Goal: Information Seeking & Learning: Learn about a topic

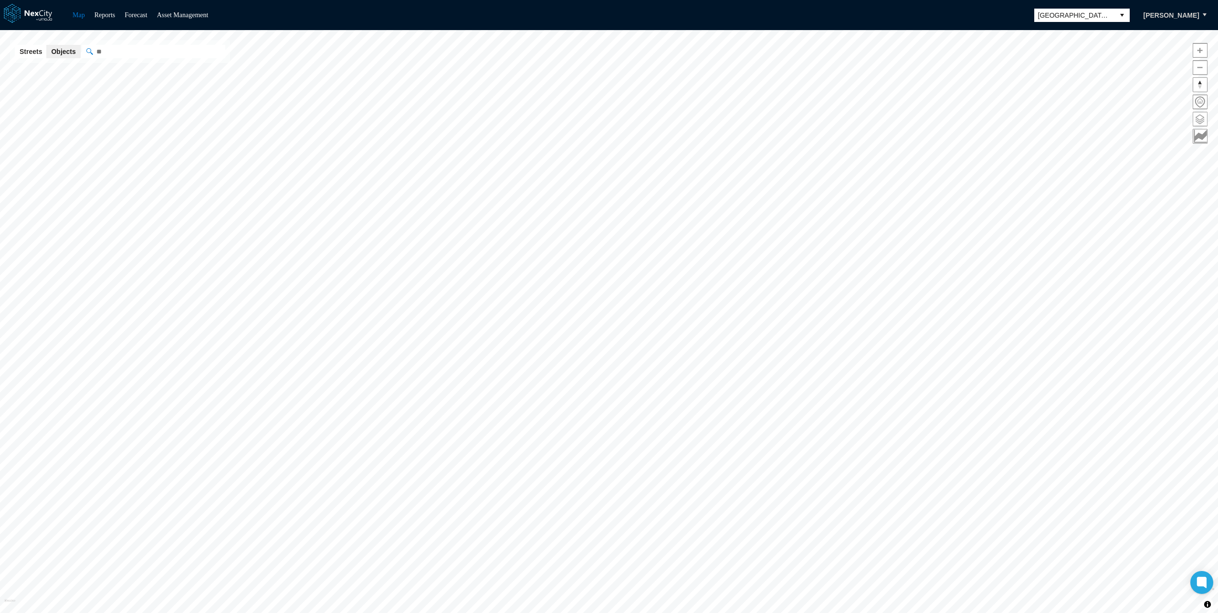
click at [1198, 118] on span at bounding box center [1200, 119] width 14 height 14
click at [1019, 67] on span "Zoom out" at bounding box center [1019, 68] width 14 height 14
click at [1016, 89] on span "Reset bearing to north" at bounding box center [1019, 85] width 14 height 14
click at [1022, 48] on span "Zoom in" at bounding box center [1019, 50] width 14 height 14
click at [1129, 345] on div "Saved Layer View New Study Areas Boundaries ON OFF Street Objects ON OFF" at bounding box center [1126, 336] width 181 height 555
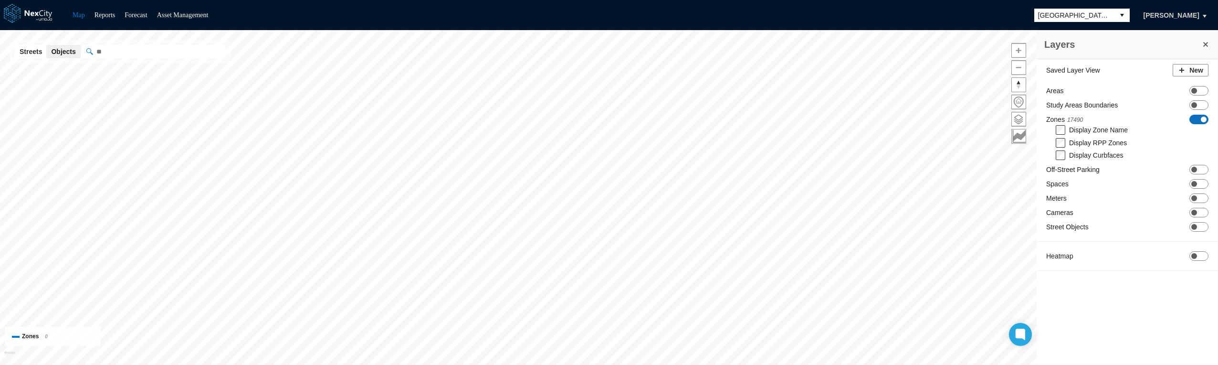
click at [1196, 118] on span "ON OFF" at bounding box center [1198, 120] width 19 height 10
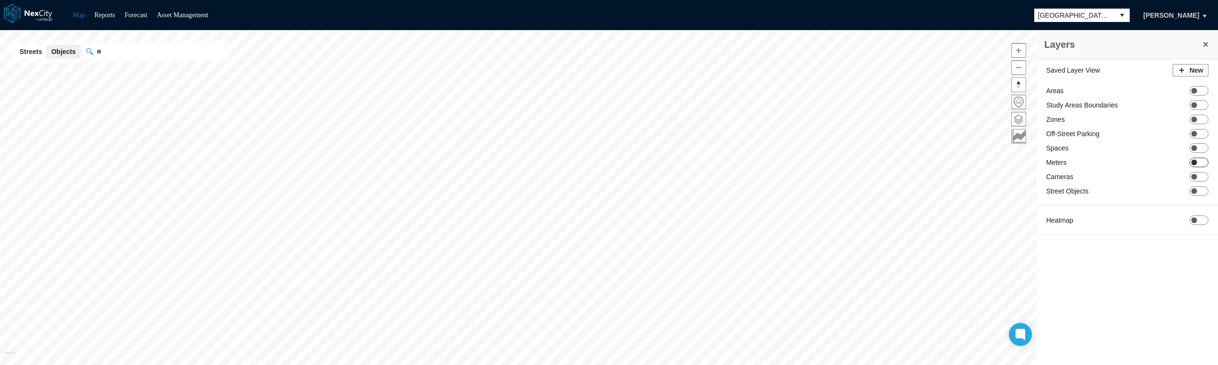
click at [1200, 160] on span "ON OFF" at bounding box center [1198, 162] width 19 height 10
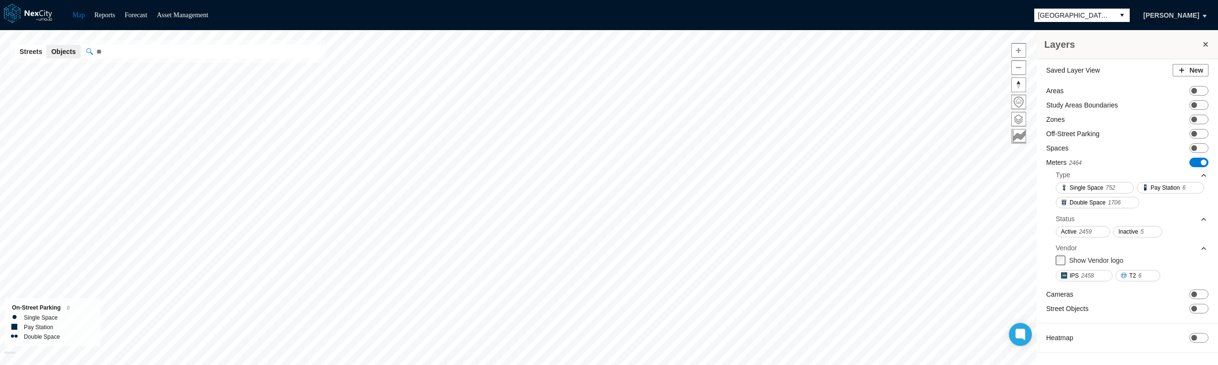
click at [180, 47] on input "" at bounding box center [201, 51] width 239 height 13
type input "******"
click at [180, 47] on input "******" at bounding box center [201, 51] width 239 height 13
click at [144, 50] on input "******" at bounding box center [201, 51] width 239 height 13
paste input "******"
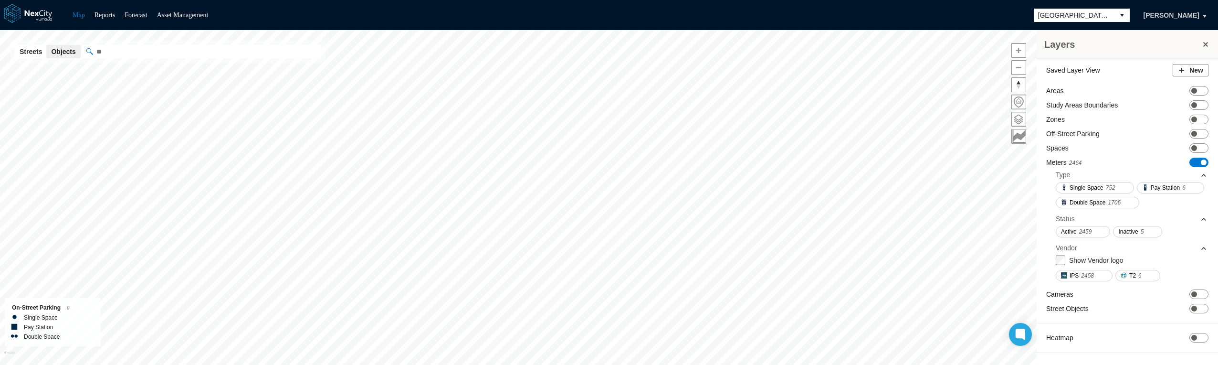
type input "******"
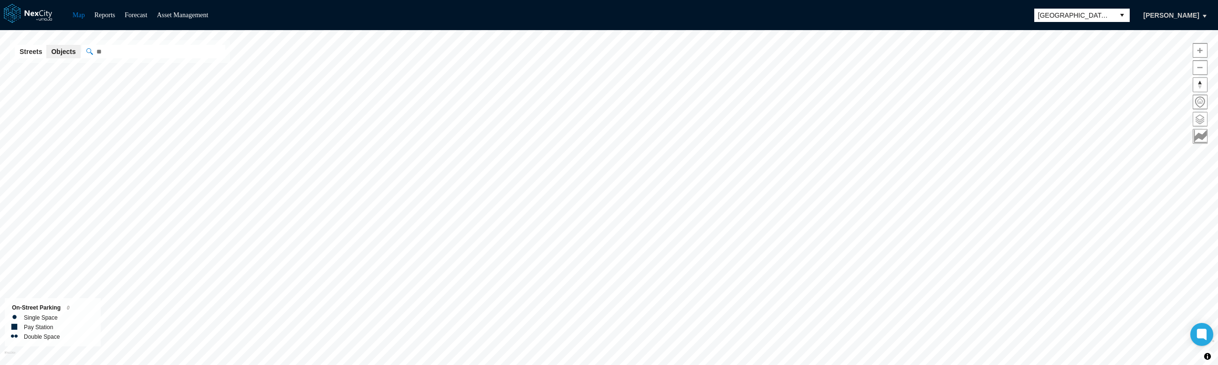
click at [1197, 117] on span at bounding box center [1200, 119] width 14 height 14
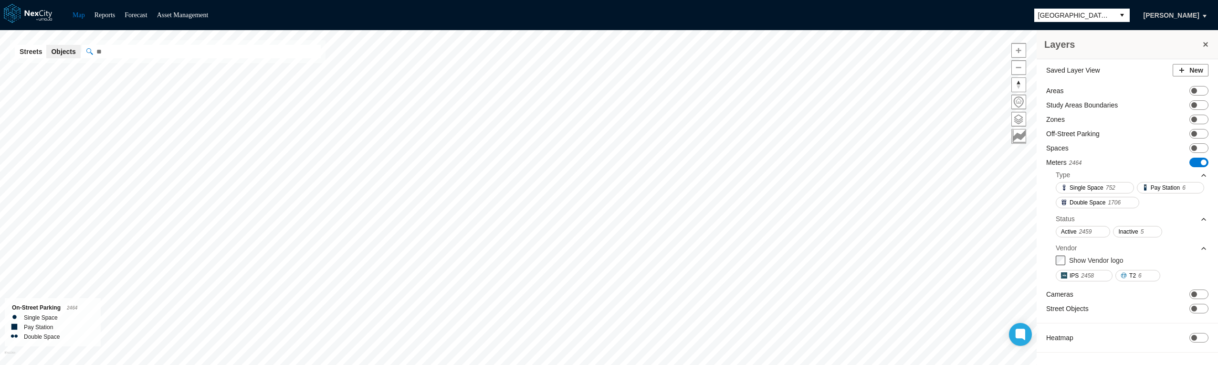
click at [197, 46] on input "" at bounding box center [201, 51] width 239 height 13
paste input "******"
type input "******"
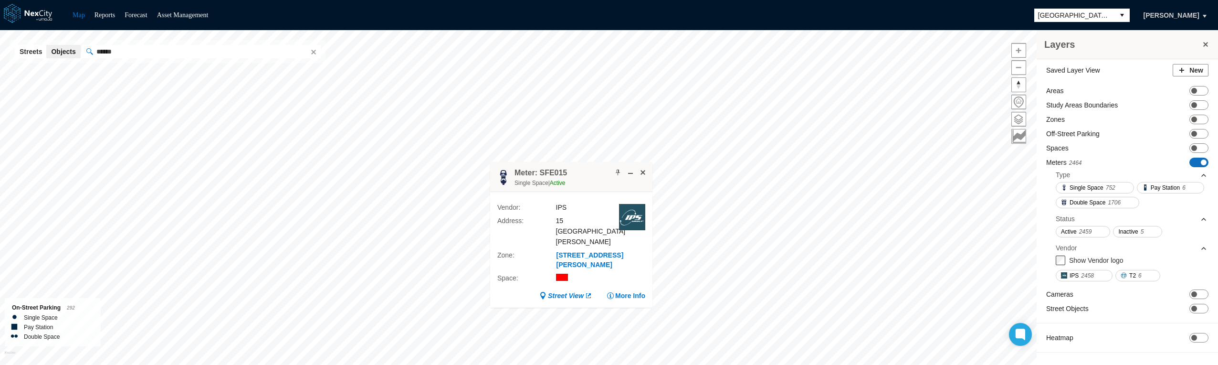
click at [1201, 164] on span at bounding box center [1203, 162] width 6 height 6
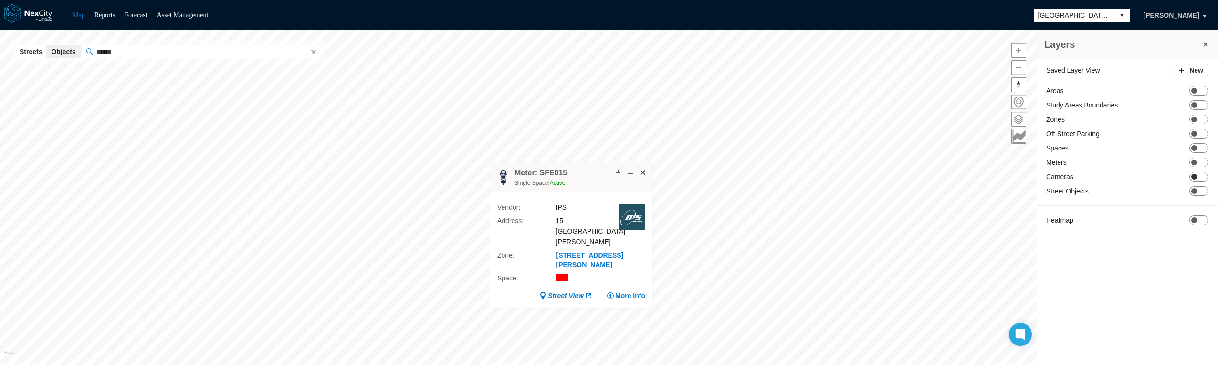
click at [1203, 175] on span "ON OFF" at bounding box center [1198, 177] width 19 height 10
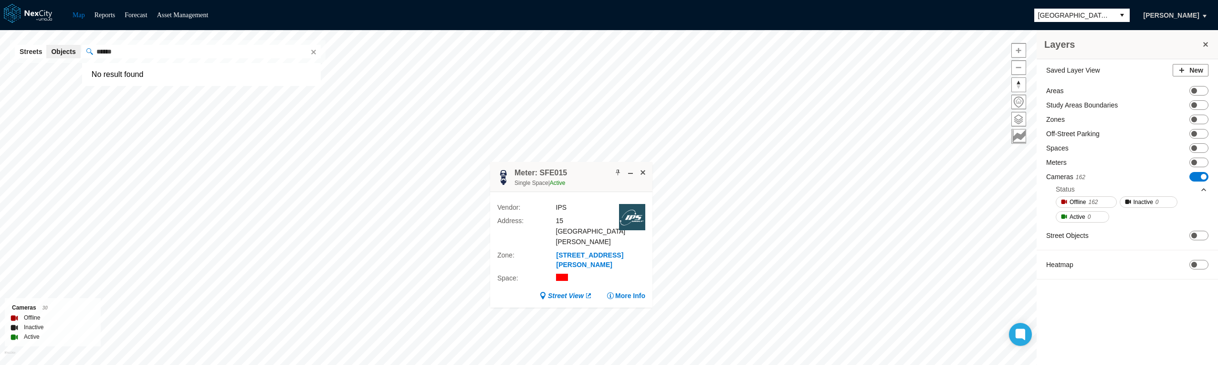
click at [206, 51] on input "******" at bounding box center [201, 51] width 239 height 13
click at [308, 50] on button "Clear" at bounding box center [313, 52] width 10 height 10
click at [641, 171] on span at bounding box center [643, 172] width 8 height 8
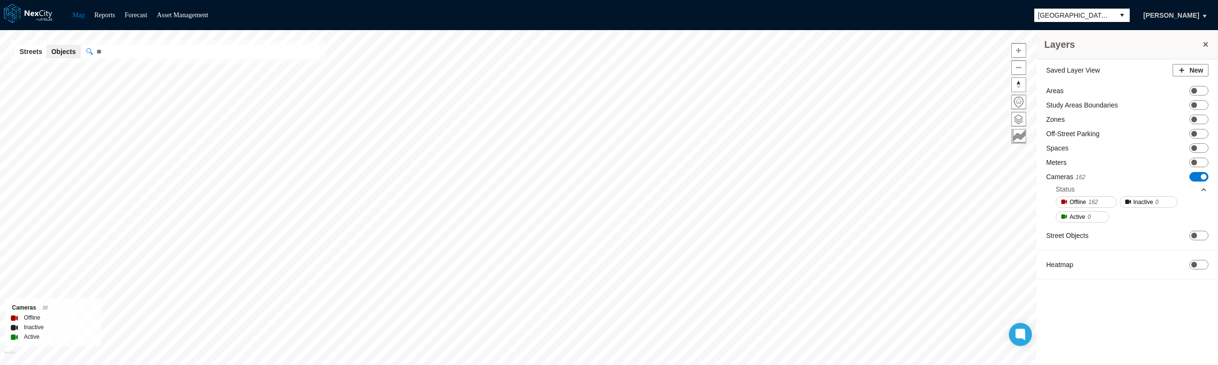
click at [115, 49] on input "" at bounding box center [201, 51] width 239 height 13
paste input "******"
type input "******"
click at [918, 227] on button "More Info" at bounding box center [916, 222] width 39 height 10
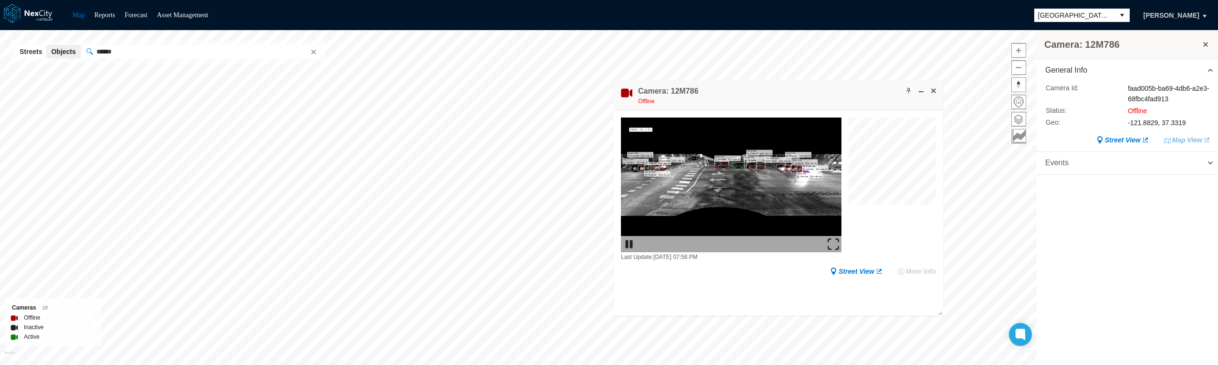
click at [1211, 156] on span "Events" at bounding box center [1126, 163] width 181 height 22
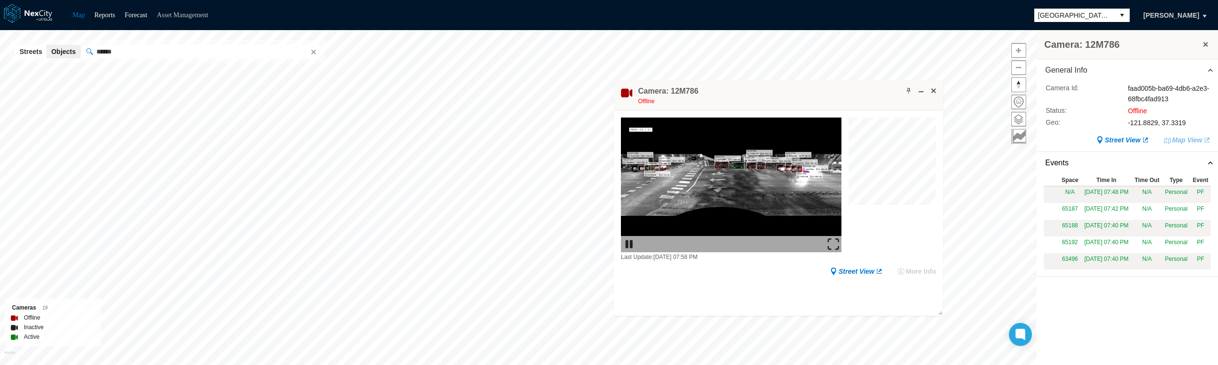
click at [193, 14] on link "Asset Management" at bounding box center [183, 14] width 52 height 7
drag, startPoint x: 1127, startPoint y: 124, endPoint x: 1203, endPoint y: 119, distance: 76.5
click at [1203, 119] on div "Geo : -121.8829, 37.3319" at bounding box center [1127, 122] width 165 height 10
copy div "-121.8829, 37.3319"
click at [1089, 122] on label "Geo :" at bounding box center [1079, 122] width 68 height 10
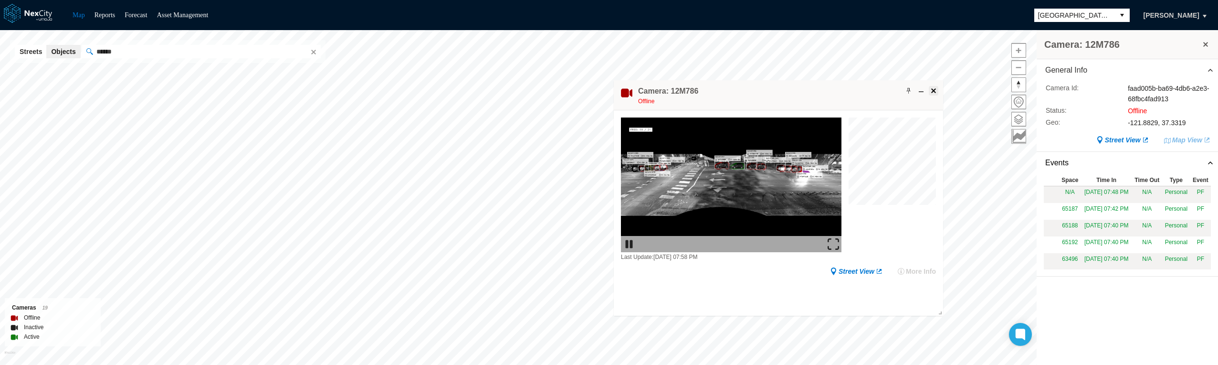
click at [933, 86] on button at bounding box center [934, 91] width 10 height 10
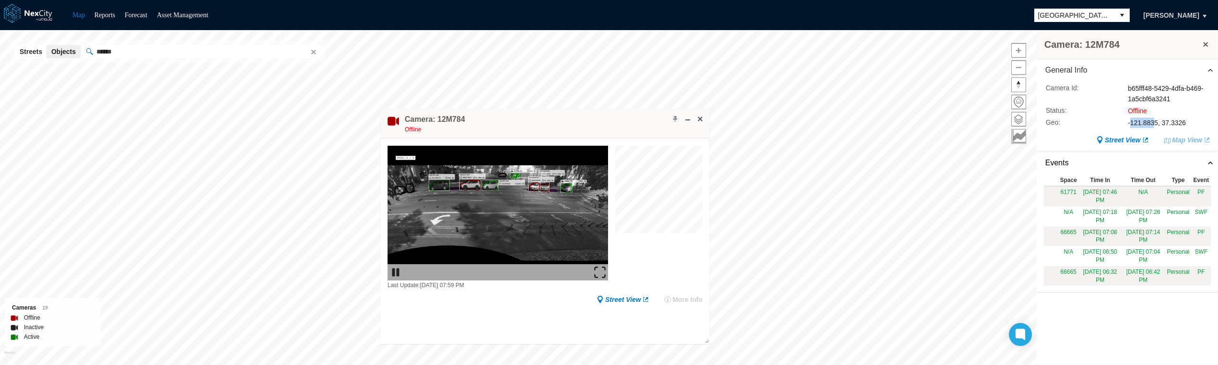
drag, startPoint x: 1141, startPoint y: 122, endPoint x: 1154, endPoint y: 121, distance: 12.9
click at [1154, 121] on div "-121.8835, 37.3326" at bounding box center [1168, 122] width 83 height 10
click at [1159, 123] on div "-121.8835, 37.3326" at bounding box center [1168, 122] width 83 height 10
drag, startPoint x: 1160, startPoint y: 123, endPoint x: 1185, endPoint y: 118, distance: 25.2
click at [1185, 118] on div "-121.8835, 37.3326" at bounding box center [1168, 122] width 83 height 10
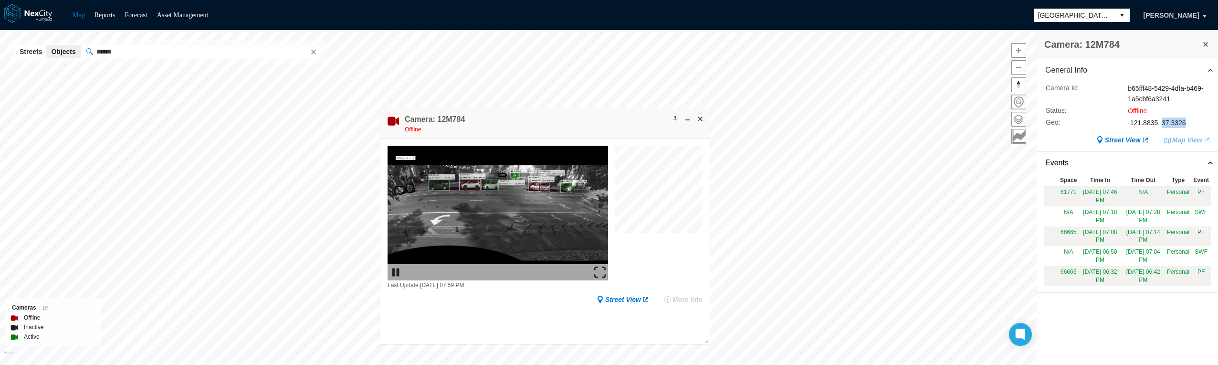
drag, startPoint x: 1185, startPoint y: 118, endPoint x: 1164, endPoint y: 123, distance: 21.9
click at [1164, 123] on div "-121.8835, 37.3326" at bounding box center [1168, 122] width 83 height 10
click at [110, 52] on input "******" at bounding box center [201, 51] width 239 height 13
drag, startPoint x: 1126, startPoint y: 121, endPoint x: 1195, endPoint y: 122, distance: 69.2
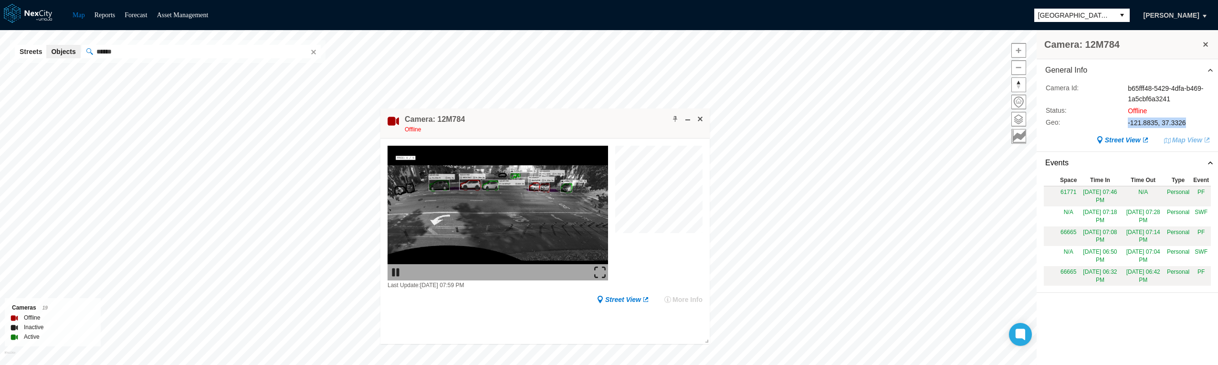
click at [1195, 122] on div "Geo : -121.8835, 37.3326" at bounding box center [1127, 122] width 165 height 10
click at [616, 298] on link "Street View" at bounding box center [622, 299] width 53 height 10
drag, startPoint x: 1127, startPoint y: 124, endPoint x: 1187, endPoint y: 121, distance: 60.6
click at [1187, 121] on div "Geo : -121.8835, 37.3326" at bounding box center [1127, 122] width 165 height 10
click at [1131, 122] on div "-121.8835, 37.3326" at bounding box center [1168, 122] width 83 height 10
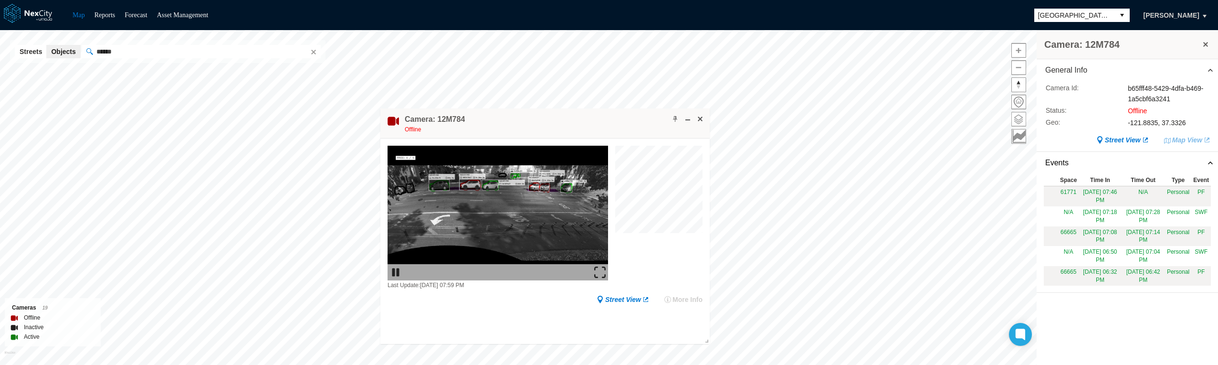
click at [1022, 115] on span at bounding box center [1019, 119] width 14 height 14
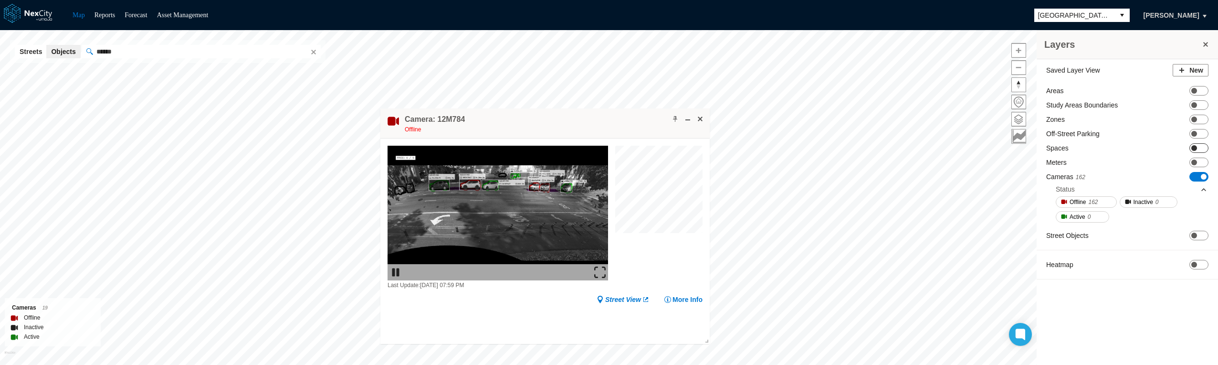
click at [1203, 146] on span "ON OFF" at bounding box center [1198, 148] width 19 height 10
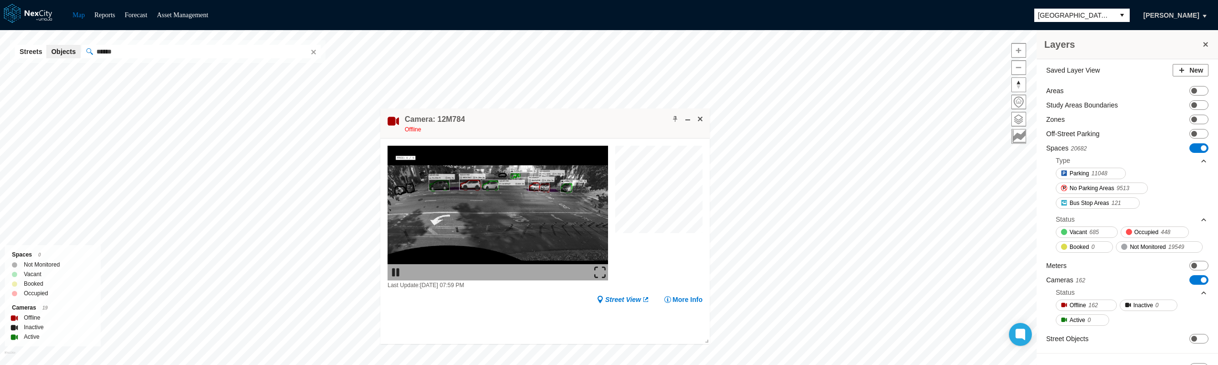
click at [1197, 186] on div "Parking 11048 No Parking Areas 9513 Bus Stop Areas 121" at bounding box center [1131, 189] width 152 height 44
click at [1191, 284] on span "ON OFF" at bounding box center [1198, 280] width 19 height 10
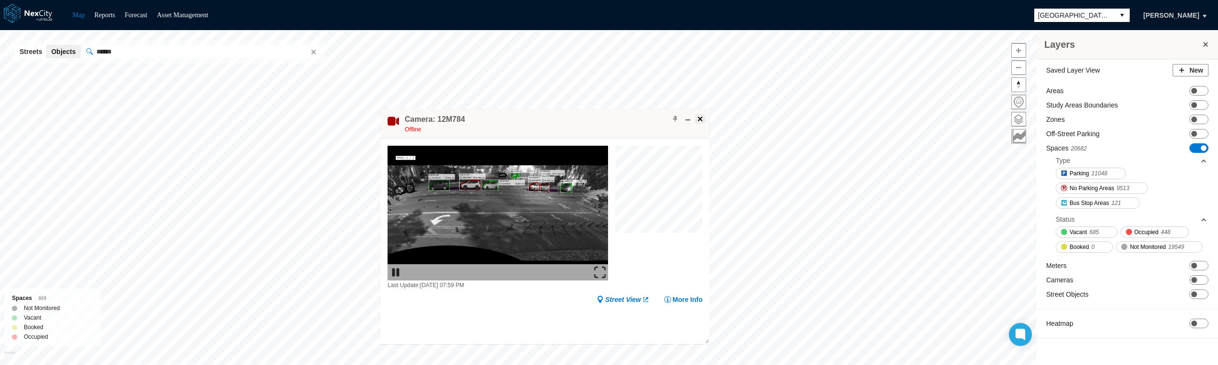
click at [699, 116] on span at bounding box center [700, 119] width 8 height 8
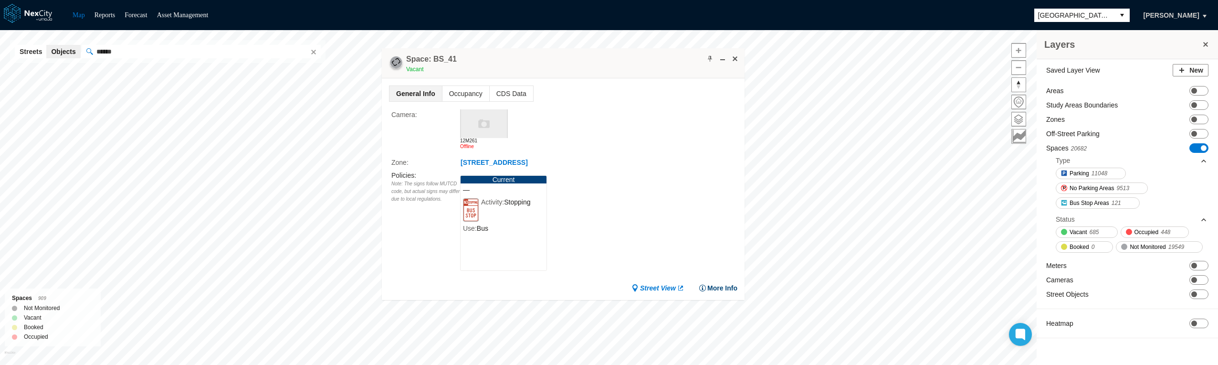
click at [723, 285] on div "General Info Occupancy CDS Data Camera : 12M261 Offline Zone : 199 E San Salvad…" at bounding box center [563, 188] width 363 height 221
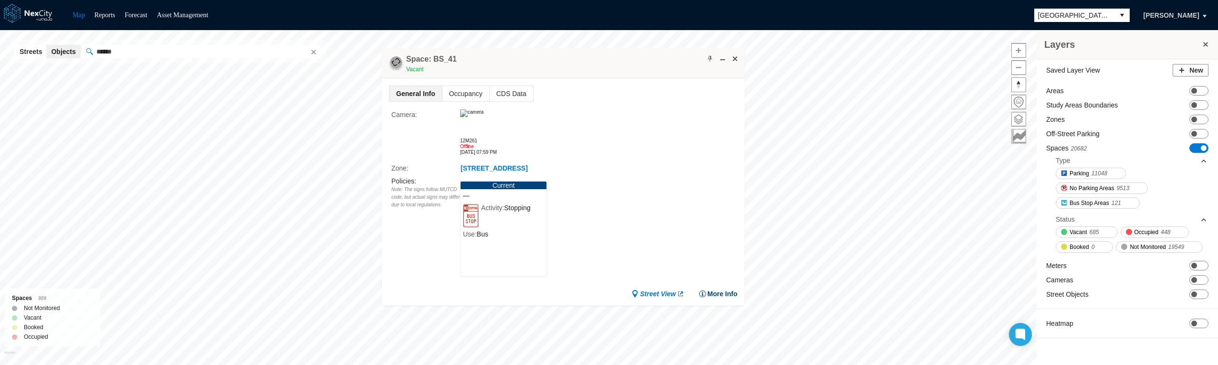
click at [732, 290] on button "More Info" at bounding box center [718, 294] width 39 height 10
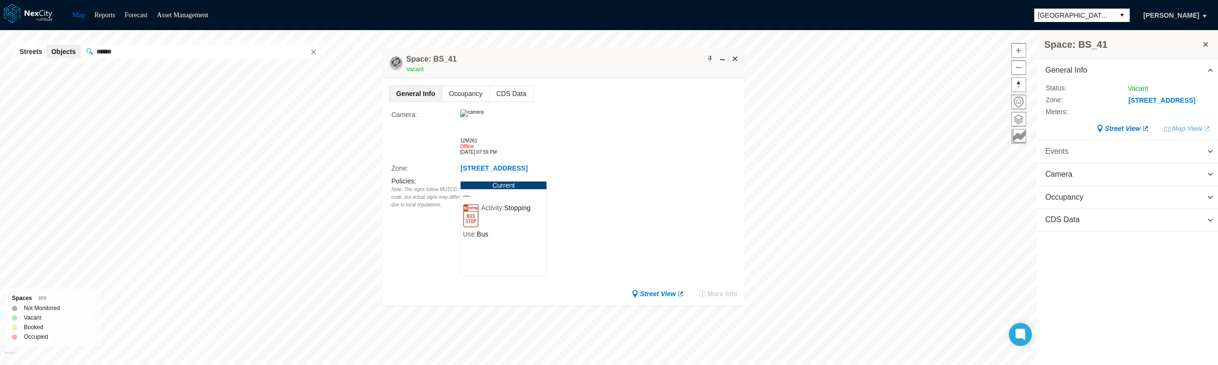
click at [1210, 149] on span at bounding box center [1210, 151] width 8 height 8
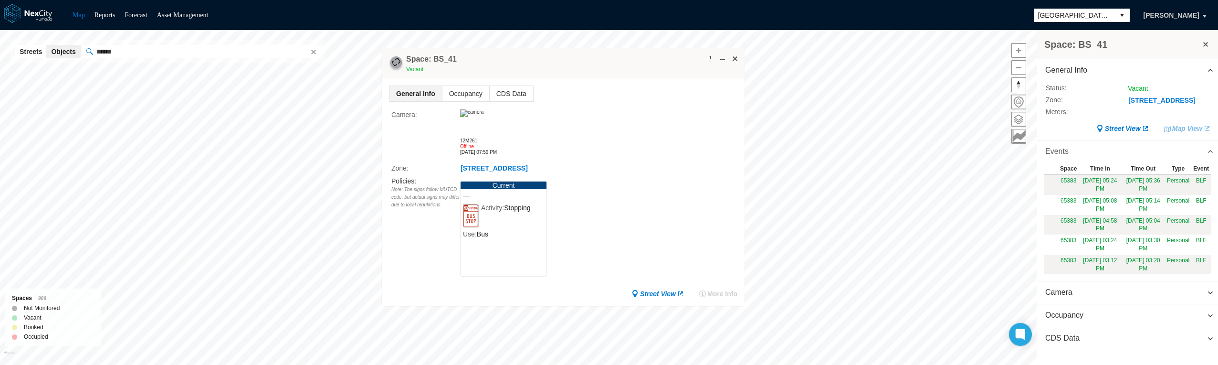
click at [1210, 149] on span at bounding box center [1210, 151] width 8 height 8
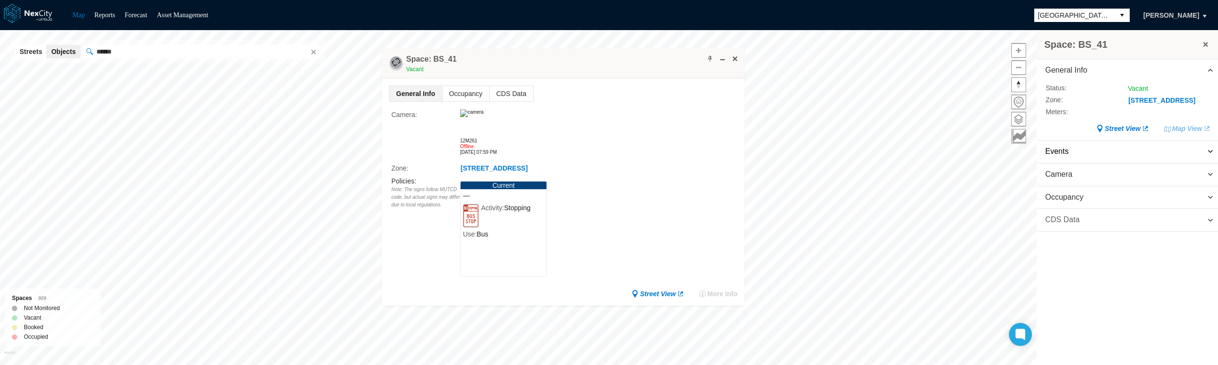
click at [1213, 220] on span at bounding box center [1210, 220] width 8 height 8
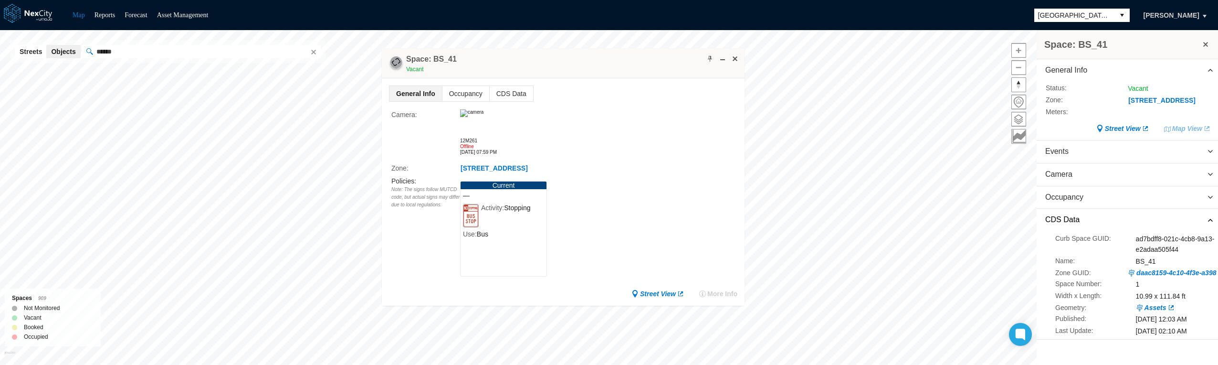
scroll to position [8, 0]
drag, startPoint x: 1062, startPoint y: 287, endPoint x: 1108, endPoint y: 287, distance: 46.3
click at [1108, 291] on label "Width x Length :" at bounding box center [1088, 296] width 66 height 10
click at [1215, 195] on span "Occupancy" at bounding box center [1126, 197] width 181 height 22
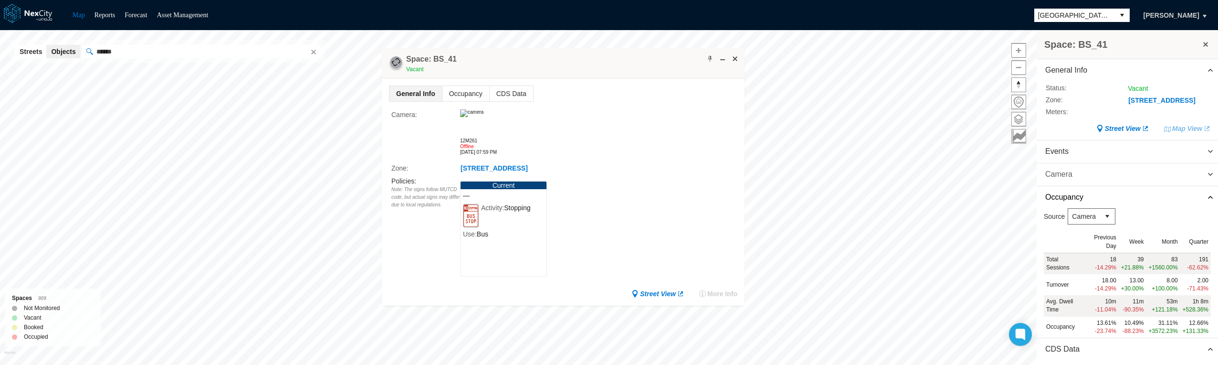
click at [1206, 174] on span at bounding box center [1210, 174] width 8 height 8
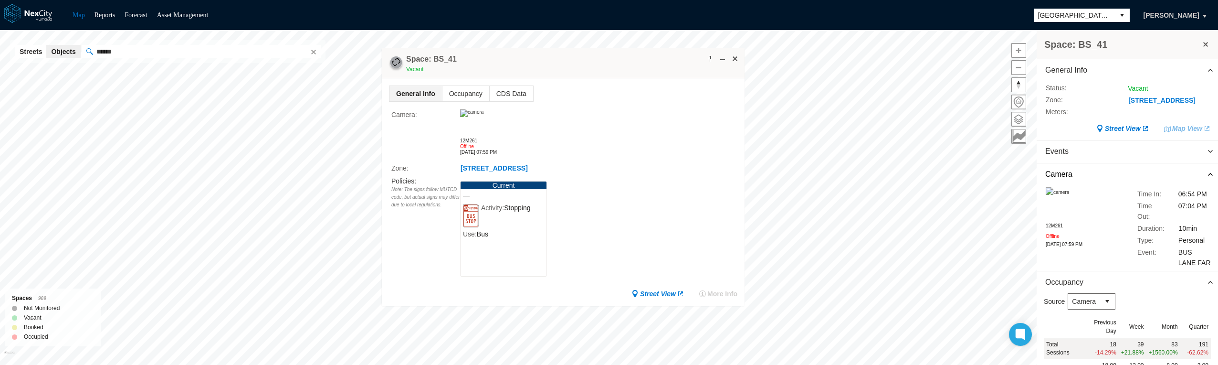
click at [1069, 198] on img at bounding box center [1056, 192] width 23 height 10
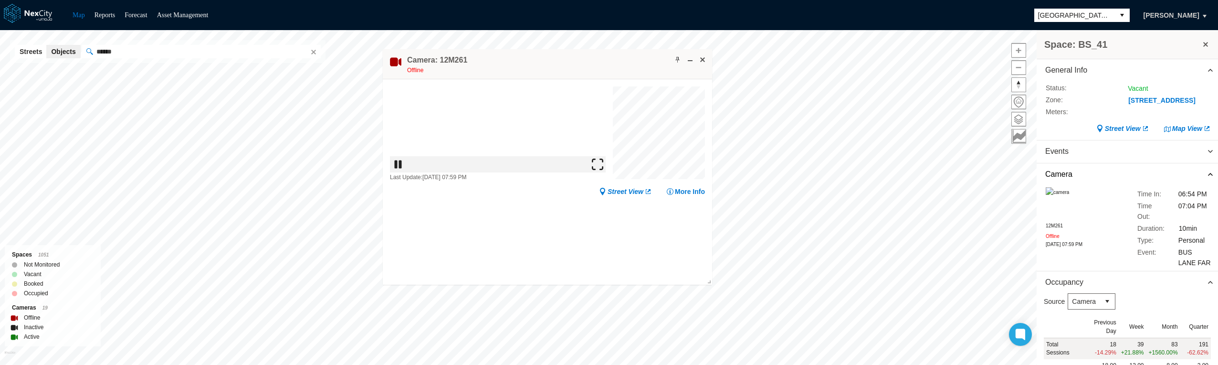
drag, startPoint x: 686, startPoint y: 209, endPoint x: 601, endPoint y: 28, distance: 200.2
click at [601, 28] on div "Map Reports Forecast Asset Management San Jose Evgeniy Zakhartsev Space: BS_41 …" at bounding box center [609, 182] width 1218 height 365
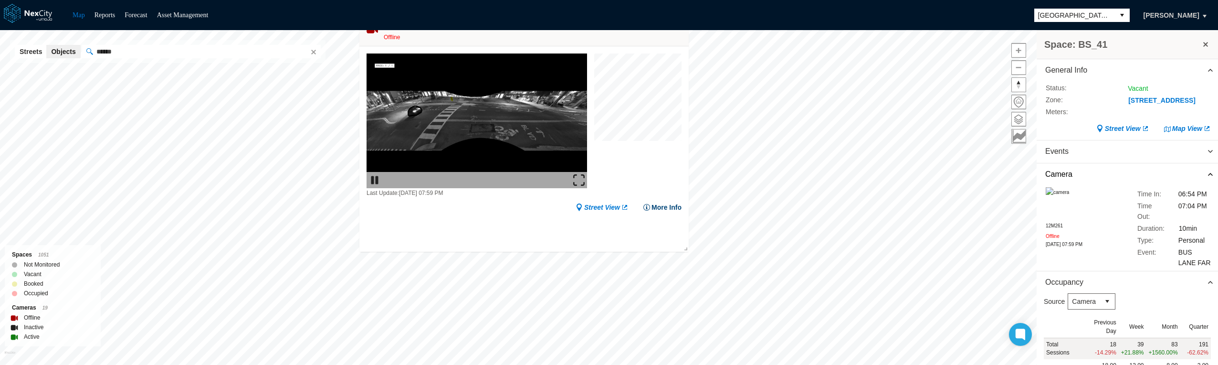
click at [662, 206] on button "More Info" at bounding box center [662, 207] width 39 height 10
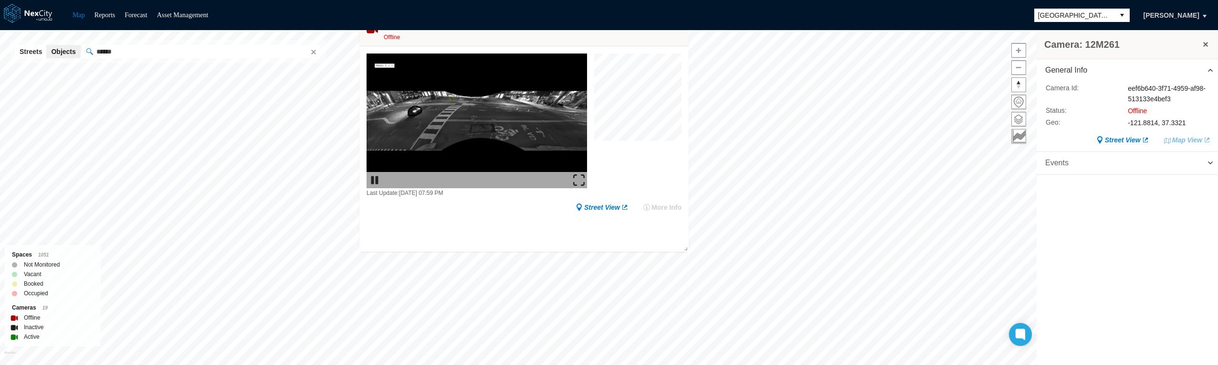
click at [1204, 157] on span "Events" at bounding box center [1126, 163] width 181 height 22
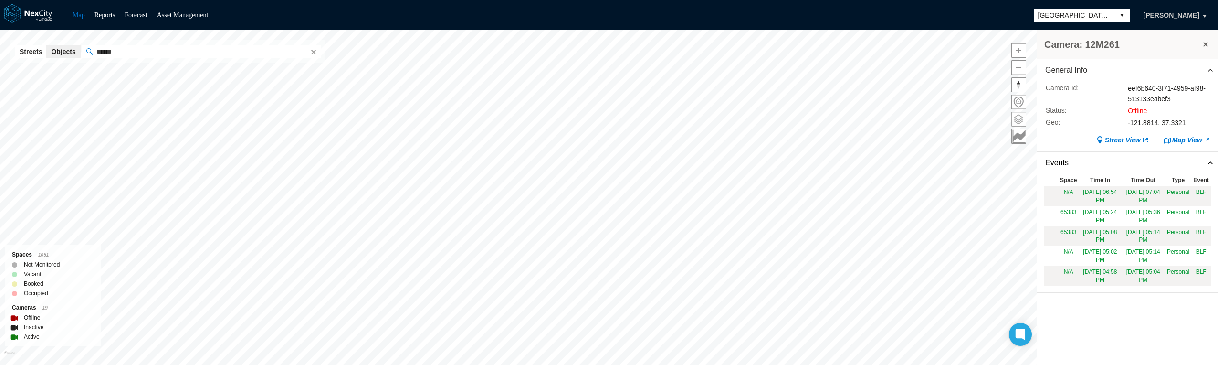
click at [1017, 119] on span at bounding box center [1019, 119] width 14 height 14
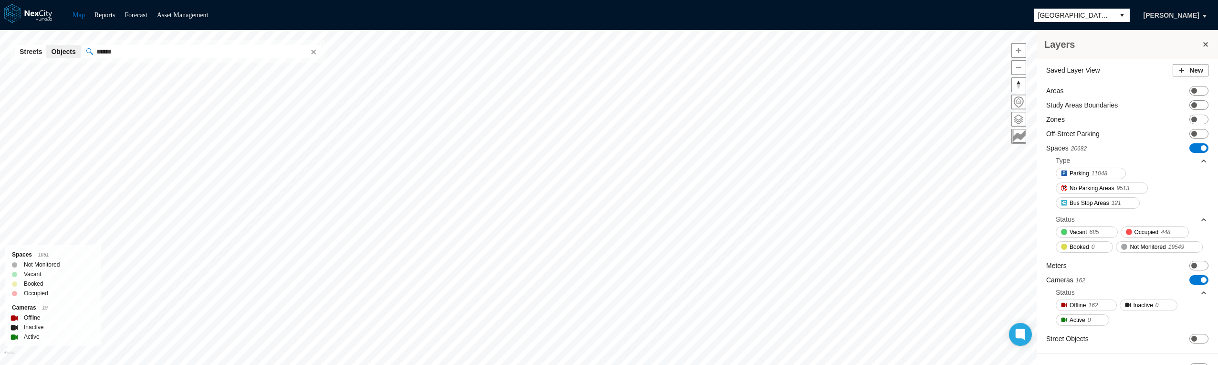
click at [1190, 146] on span "ON OFF" at bounding box center [1198, 148] width 19 height 10
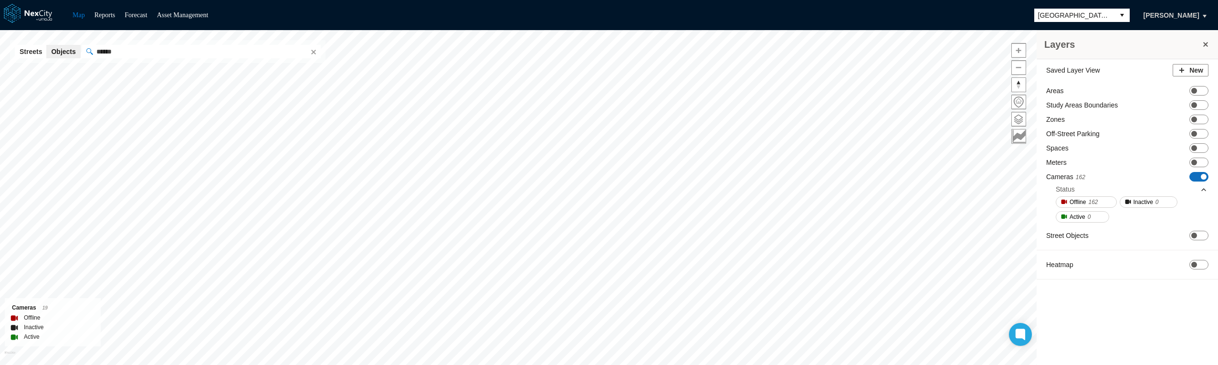
click at [1197, 176] on span "ON OFF" at bounding box center [1198, 177] width 19 height 10
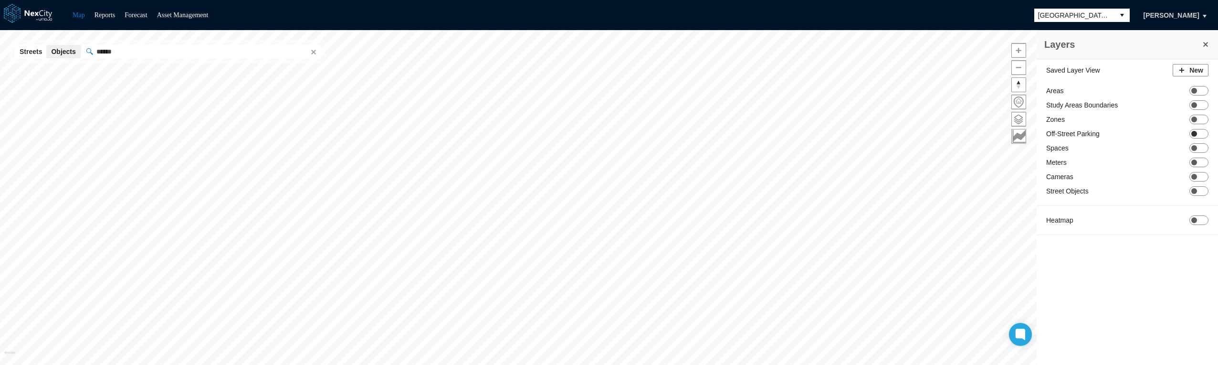
click at [1197, 132] on span "ON OFF" at bounding box center [1198, 134] width 19 height 10
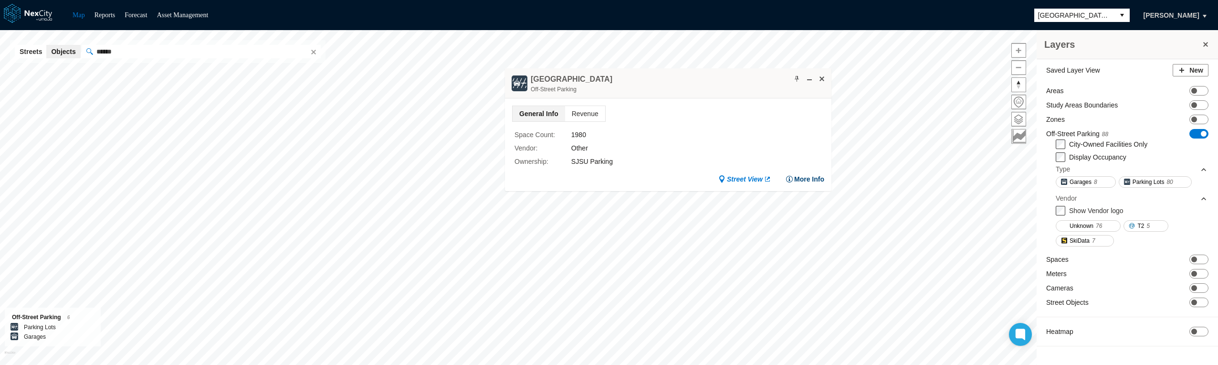
click at [817, 180] on button "More Info" at bounding box center [804, 179] width 39 height 10
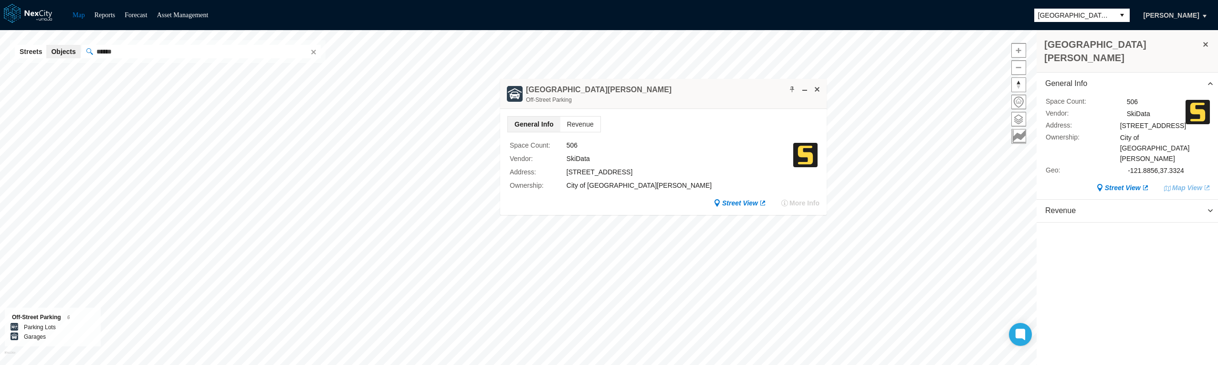
drag, startPoint x: 305, startPoint y: 93, endPoint x: 702, endPoint y: 88, distance: 396.5
click at [702, 88] on div "Second & San Carlos Street Garage Off-Street Parking" at bounding box center [663, 94] width 326 height 30
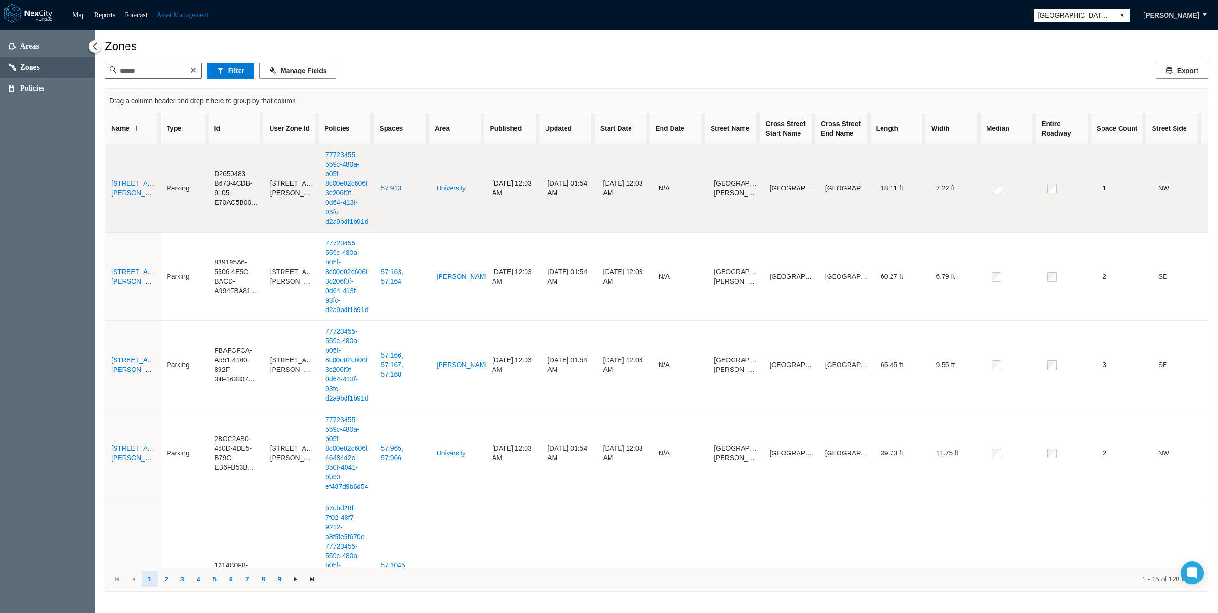
click at [129, 184] on td "[STREET_ADDRESS][PERSON_NAME]" at bounding box center [132, 188] width 55 height 88
click at [129, 188] on link "[STREET_ADDRESS][PERSON_NAME]" at bounding box center [144, 187] width 66 height 17
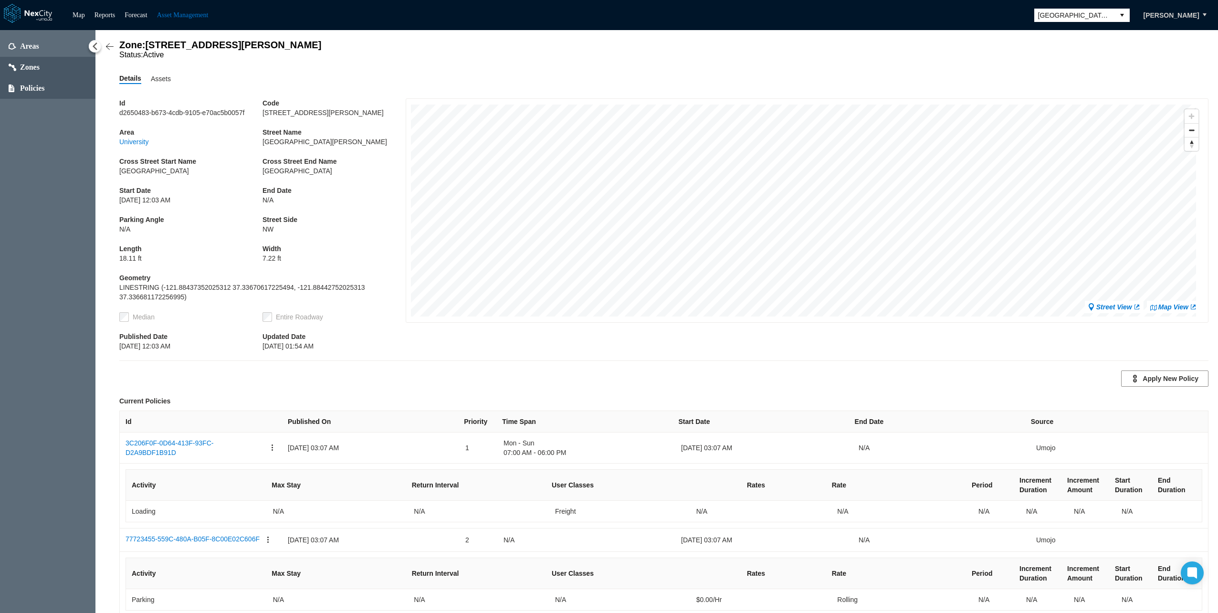
click at [25, 90] on span "Policies" at bounding box center [32, 89] width 25 height 10
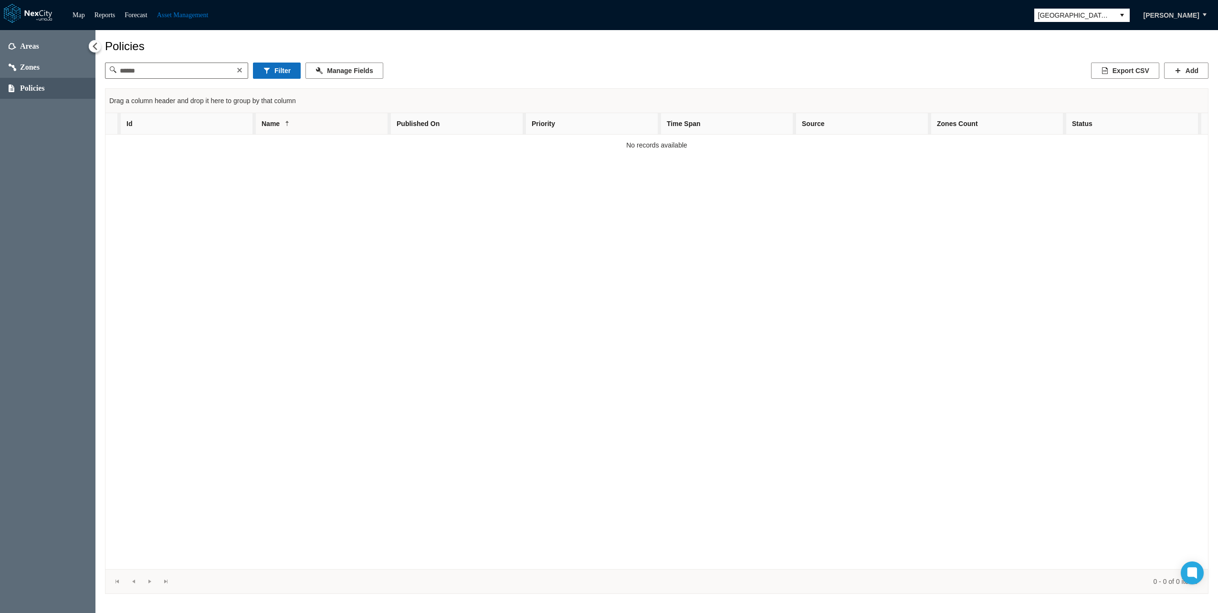
click at [274, 71] on button "Filter" at bounding box center [277, 71] width 48 height 16
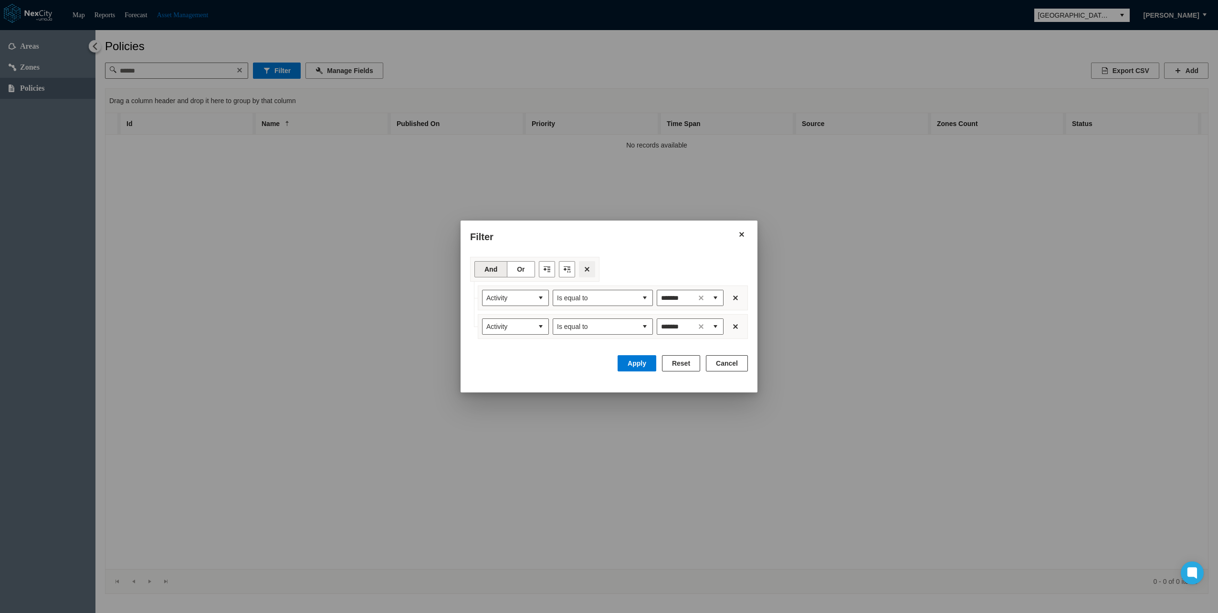
click at [585, 265] on button "Filter toolbar" at bounding box center [587, 269] width 16 height 16
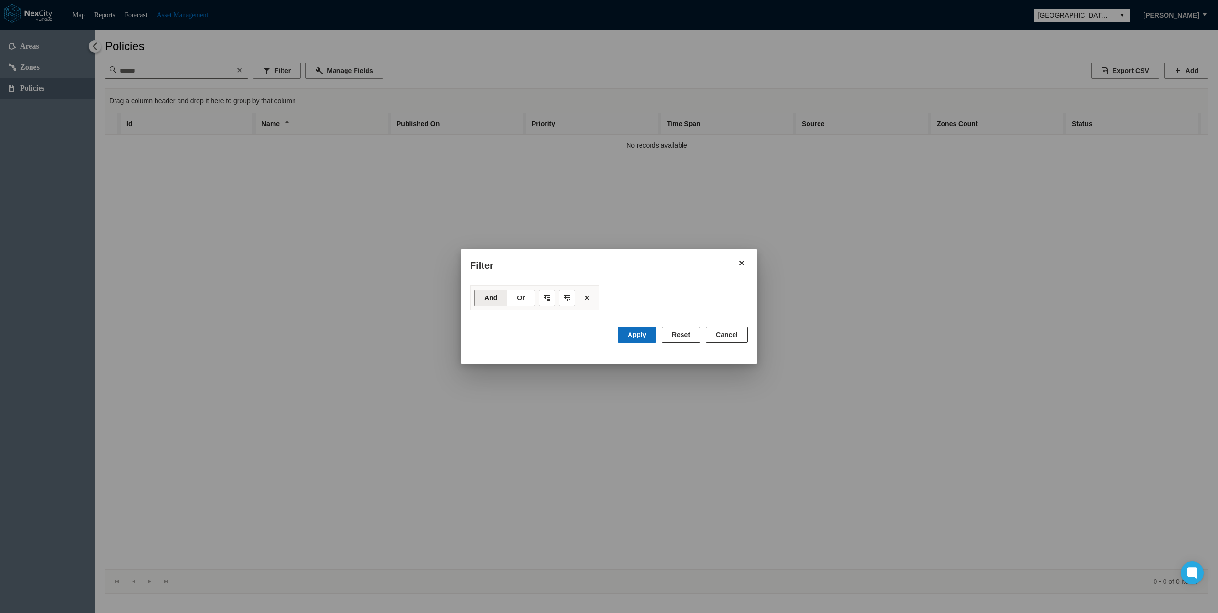
click at [645, 335] on button "Apply" at bounding box center [636, 334] width 39 height 16
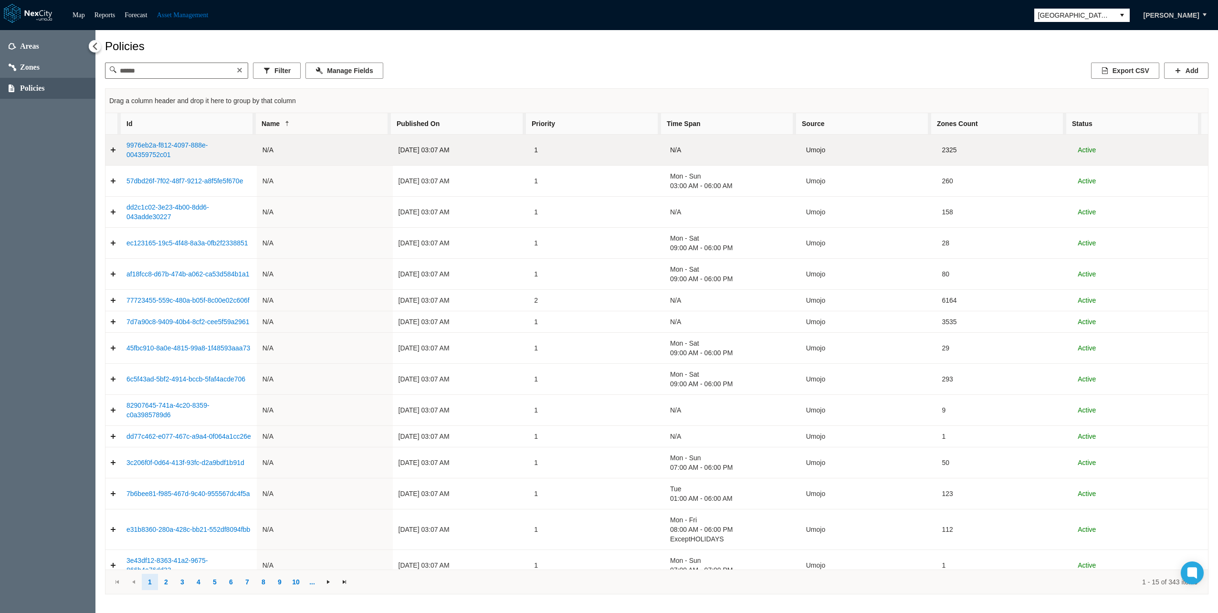
click at [134, 149] on link "9976eb2a-f812-4097-888e-004359752c01" at bounding box center [166, 149] width 81 height 17
